Goal: Task Accomplishment & Management: Manage account settings

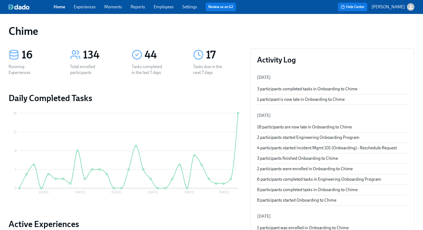
click at [84, 7] on link "Experiences" at bounding box center [85, 6] width 22 height 5
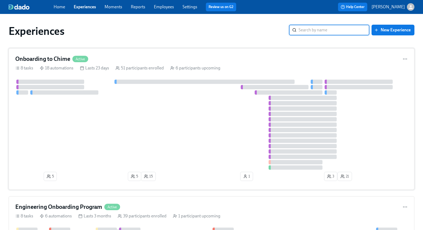
click at [169, 63] on div "Onboarding to Chime Active 8 tasks 18 automations Lasts 23 days 51 participants…" at bounding box center [212, 119] width 406 height 142
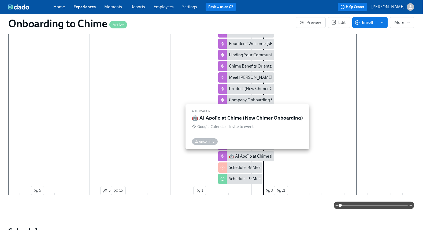
scroll to position [253, 0]
click at [248, 157] on div "🤖 AI Apollo at Chime (New Chimer Onboarding)" at bounding box center [274, 156] width 90 height 6
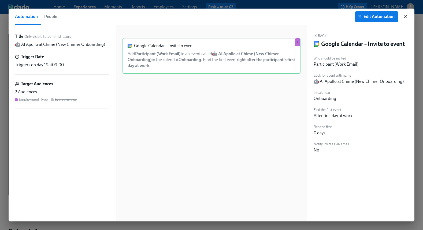
click at [407, 16] on icon "button" at bounding box center [405, 16] width 5 height 5
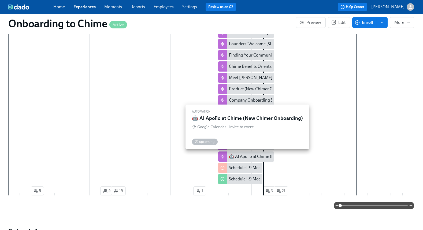
click at [250, 159] on div "🤖 AI Apollo at Chime (New Chimer Onboarding)" at bounding box center [274, 157] width 90 height 6
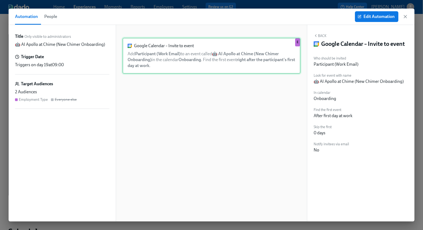
click at [261, 58] on div "Google Calendar – Invite to event Add Participant (Work Email) to an event call…" at bounding box center [212, 56] width 178 height 36
click at [259, 62] on div "Google Calendar – Invite to event Add Participant (Work Email) to an event call…" at bounding box center [212, 56] width 178 height 36
drag, startPoint x: 406, startPoint y: 16, endPoint x: 331, endPoint y: 5, distance: 75.1
click at [406, 16] on icon "button" at bounding box center [405, 16] width 3 height 3
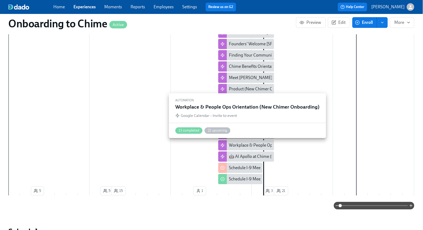
click at [245, 145] on div "Workplace & People Ops Orientation (New Chimer Onboarding)" at bounding box center [287, 145] width 117 height 6
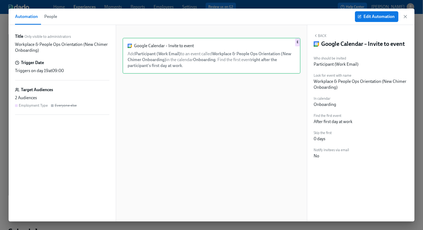
drag, startPoint x: 405, startPoint y: 14, endPoint x: 384, endPoint y: 14, distance: 21.2
click at [405, 14] on icon "button" at bounding box center [405, 16] width 5 height 5
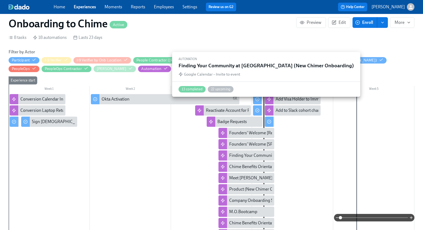
scroll to position [0, 1015]
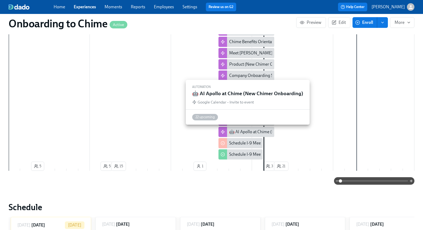
click at [257, 130] on div "🤖 AI Apollo at Chime (New Chimer Onboarding)" at bounding box center [274, 132] width 90 height 6
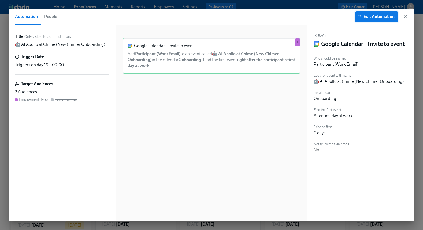
click at [379, 17] on span "Edit Automation" at bounding box center [377, 16] width 36 height 5
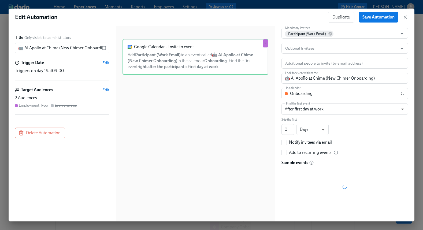
scroll to position [1, 0]
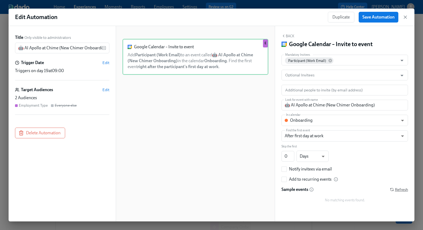
click at [401, 190] on span "Refresh" at bounding box center [399, 189] width 18 height 5
click at [18, 49] on input "🤖 AI Apollo at Chime (New Chimer Onboarding)" at bounding box center [58, 48] width 87 height 11
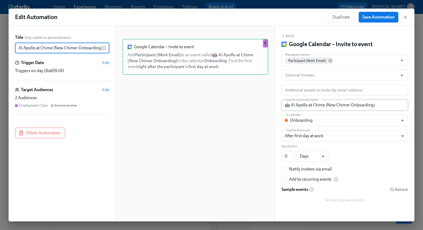
type input "🤖 AI Apollo at Chime (New Chimer Onboarding)"
click at [287, 105] on input "🤖 AI Apollo at Chime (New Chimer Onboarding)" at bounding box center [345, 105] width 127 height 11
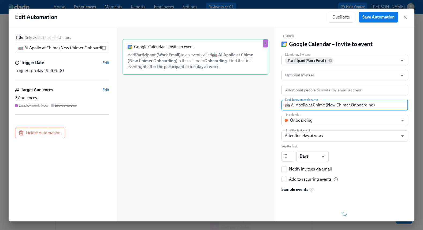
type input "🤖 AI Apollo at Chime (New Chimer Onboarding)"
click at [246, 108] on div "Google Calendar – Invite to event Add Participant (Work Email) to an event call…" at bounding box center [196, 128] width 146 height 178
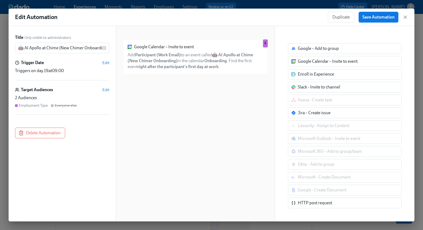
click at [387, 19] on span "Save Automation" at bounding box center [379, 16] width 32 height 5
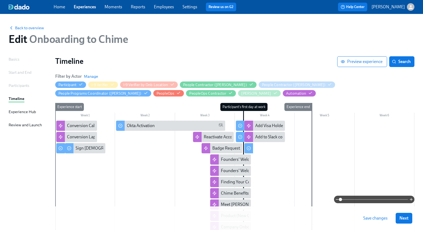
click at [379, 217] on span "Save changes" at bounding box center [375, 218] width 24 height 5
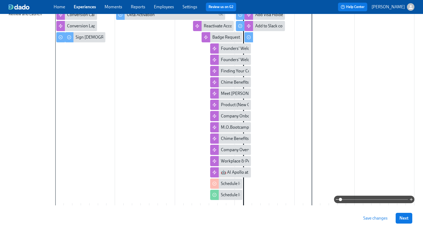
scroll to position [125, 0]
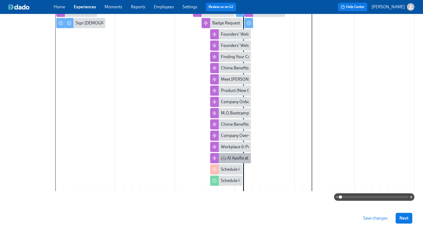
click at [234, 159] on div "🤖 AI Apollo at Chime (New Chimer Onboarding)" at bounding box center [266, 158] width 90 height 6
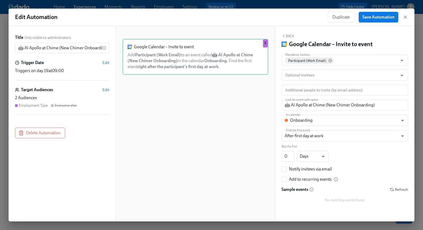
scroll to position [1, 0]
click at [402, 188] on span "Refresh" at bounding box center [399, 189] width 18 height 5
click at [19, 49] on input "🤖 AI Apollo at Chime (New Chimer Onboarding)" at bounding box center [58, 48] width 87 height 11
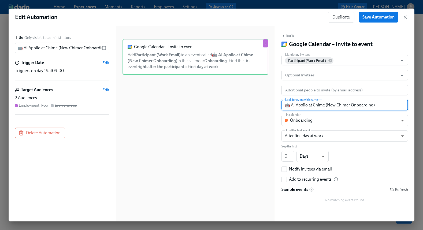
scroll to position [0, 0]
drag, startPoint x: 285, startPoint y: 105, endPoint x: 294, endPoint y: 106, distance: 8.6
click at [285, 105] on input "🤖 AI Apollo at Chime (New Chimer Onboarding)" at bounding box center [345, 105] width 127 height 11
click at [399, 189] on span "Refresh" at bounding box center [399, 189] width 18 height 5
drag, startPoint x: 367, startPoint y: 104, endPoint x: 326, endPoint y: 106, distance: 40.5
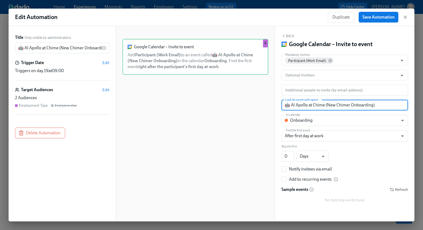
click at [326, 106] on input "🤖 AI Apollo at Chime (New Chimer Onboarding)" at bounding box center [345, 105] width 127 height 11
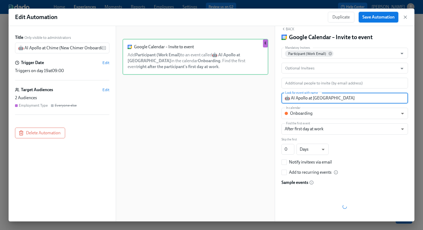
scroll to position [7, 0]
type input "🤖 AI Apollo at [GEOGRAPHIC_DATA]"
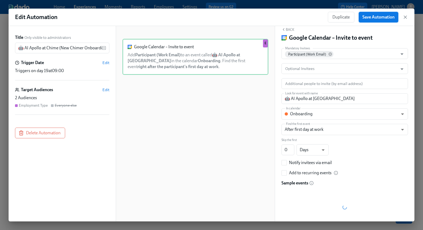
click at [386, 19] on span "Save Automation" at bounding box center [379, 16] width 32 height 5
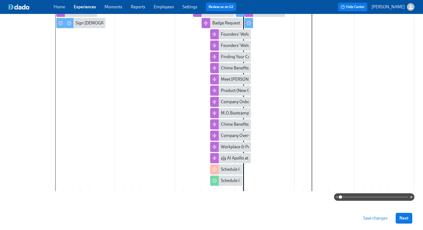
click at [373, 215] on button "Save changes" at bounding box center [376, 218] width 32 height 11
click at [238, 158] on div "🤖 AI Apollo at Chime (New Chimer Onboarding)" at bounding box center [266, 158] width 90 height 6
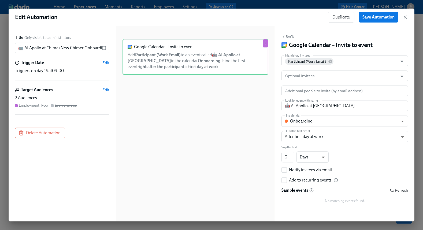
scroll to position [1, 0]
click at [405, 190] on span "Refresh" at bounding box center [399, 189] width 18 height 5
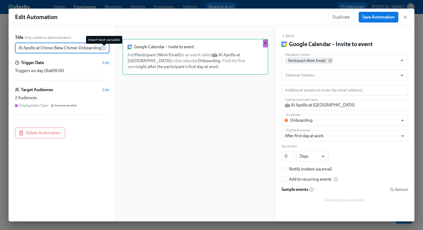
drag, startPoint x: 58, startPoint y: 48, endPoint x: 105, endPoint y: 48, distance: 47.5
click at [106, 48] on div "🤖 AI Apollo at Chime (New Chimer Onboarding) ​" at bounding box center [62, 48] width 94 height 11
click at [344, 104] on input "🤖 AI Apollo at [GEOGRAPHIC_DATA]" at bounding box center [345, 105] width 127 height 11
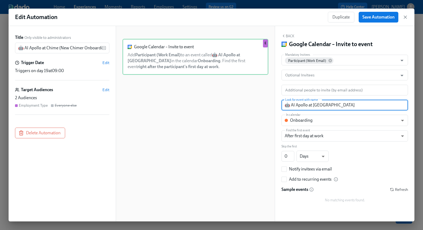
paste input "(New Chimer Onboarding)"
type input "🤖 AI Apollo at Chime (New Chimer Onboarding)"
click at [375, 16] on span "Save Automation" at bounding box center [379, 16] width 32 height 5
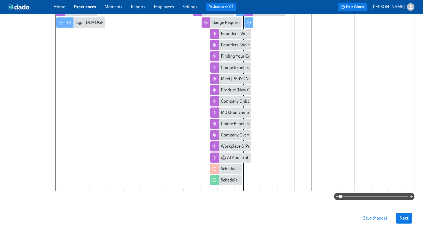
click at [378, 220] on span "Save changes" at bounding box center [375, 218] width 24 height 5
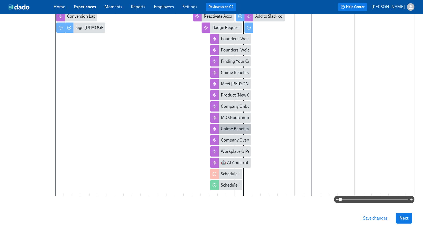
scroll to position [110, 0]
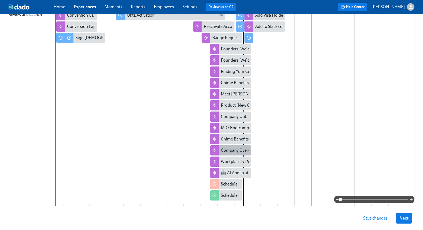
click at [242, 148] on div "Company Overview (New Chimer Onboarding)" at bounding box center [264, 151] width 86 height 6
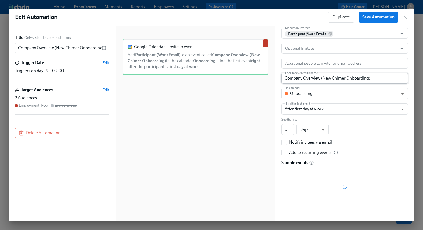
scroll to position [17, 0]
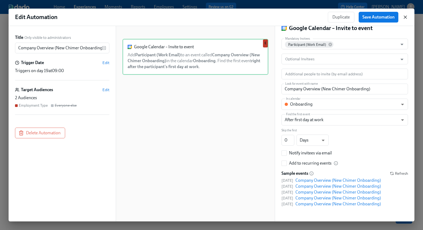
click at [407, 18] on icon "button" at bounding box center [405, 16] width 5 height 5
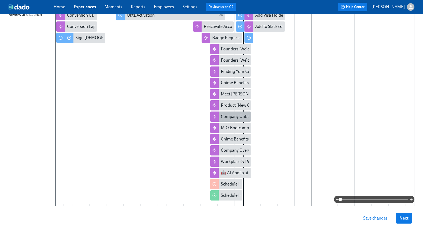
click at [236, 115] on div "Company Onboarding Sessions" at bounding box center [250, 117] width 58 height 6
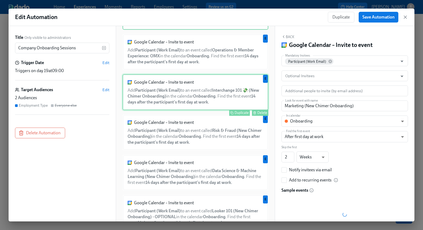
scroll to position [54, 0]
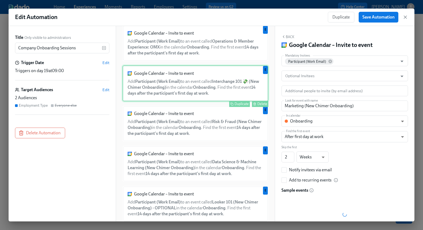
click at [244, 86] on div "Google Calendar – Invite to event Add Participant (Work Email) to an event call…" at bounding box center [196, 83] width 146 height 36
type input "Interchange 101 💸 (New Chimer Onboarding)"
checkbox input "true"
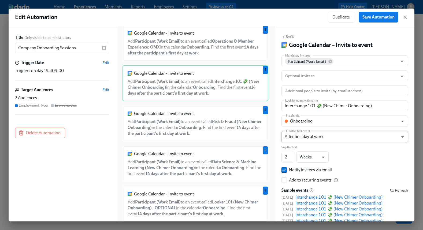
scroll to position [17, 0]
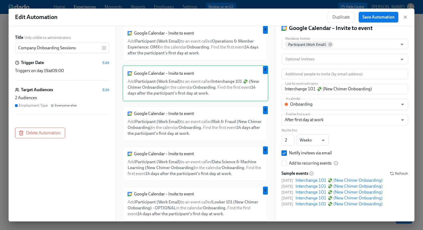
drag, startPoint x: 406, startPoint y: 19, endPoint x: 403, endPoint y: 18, distance: 3.3
click at [406, 19] on icon "button" at bounding box center [405, 16] width 5 height 5
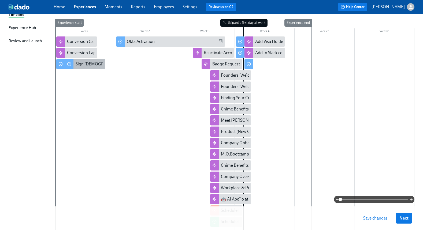
scroll to position [47, 0]
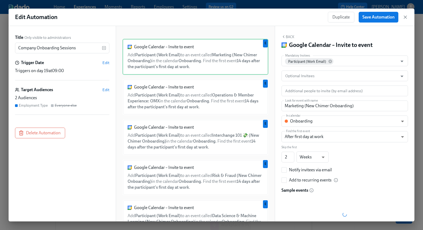
scroll to position [110, 0]
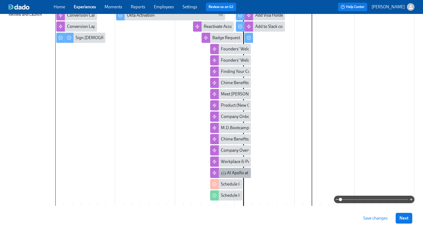
click at [238, 174] on div "🤖 AI Apollo at Chime (New Chimer Onboarding)" at bounding box center [266, 173] width 90 height 6
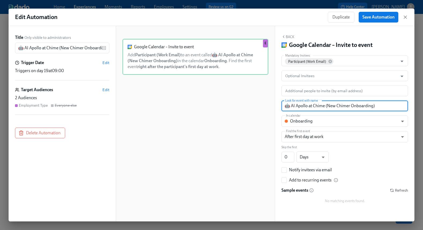
drag, startPoint x: 286, startPoint y: 106, endPoint x: 281, endPoint y: 106, distance: 5.9
click at [281, 106] on div "Back Google Calendar – Invite to event Mandatory Invitees Participant (Work Ema…" at bounding box center [344, 124] width 139 height 196
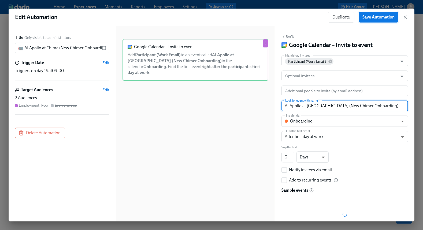
type input "AI Apollo at [GEOGRAPHIC_DATA] (New Chimer Onboarding)"
click at [382, 18] on span "Save Automation" at bounding box center [379, 16] width 32 height 5
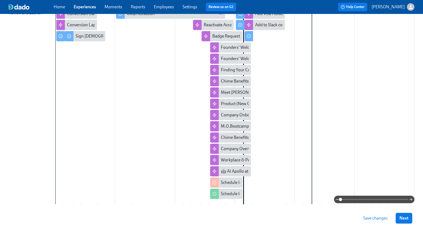
scroll to position [112, 0]
click at [380, 218] on span "Save changes" at bounding box center [375, 218] width 24 height 5
click at [234, 174] on div "🤖 AI Apollo at Chime (New Chimer Onboarding)" at bounding box center [266, 172] width 90 height 6
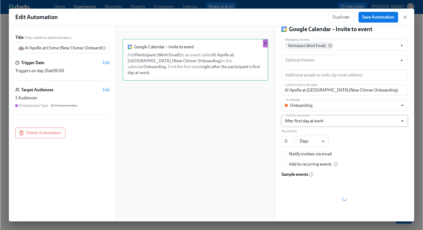
scroll to position [17, 0]
